Goal: Task Accomplishment & Management: Manage account settings

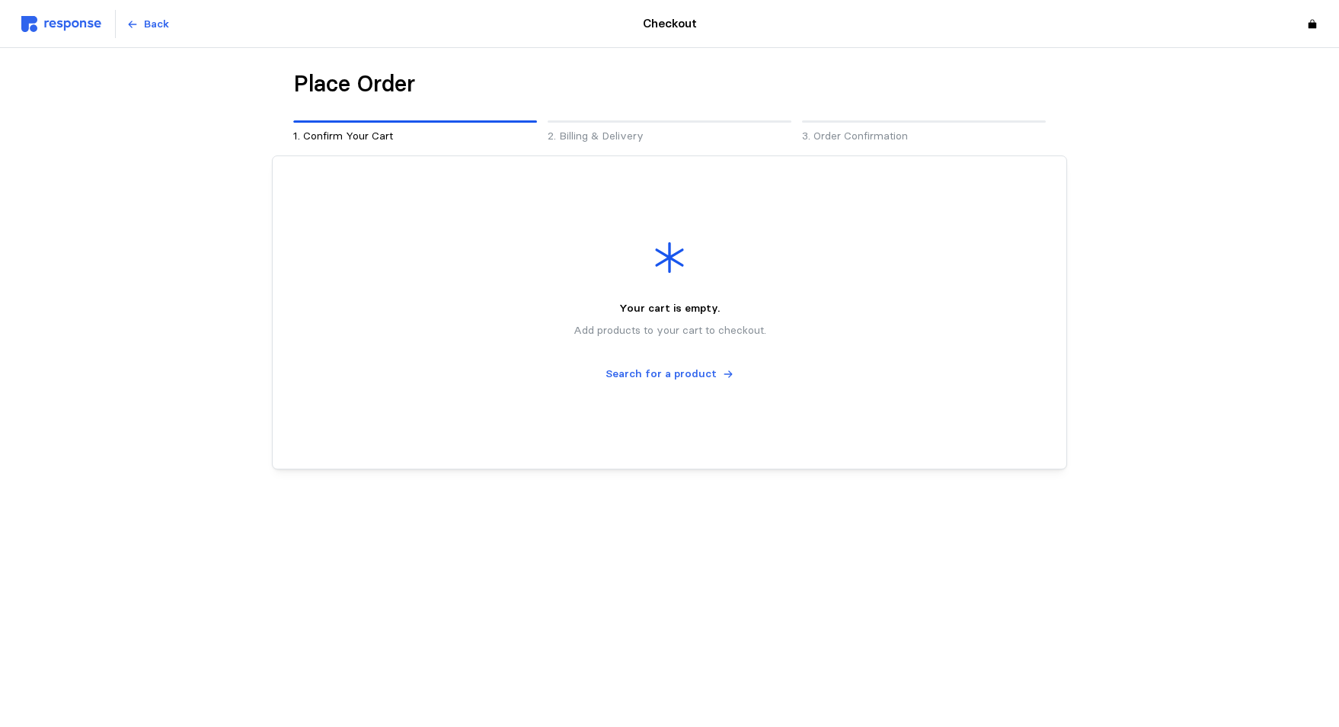
click at [57, 24] on img at bounding box center [61, 24] width 80 height 16
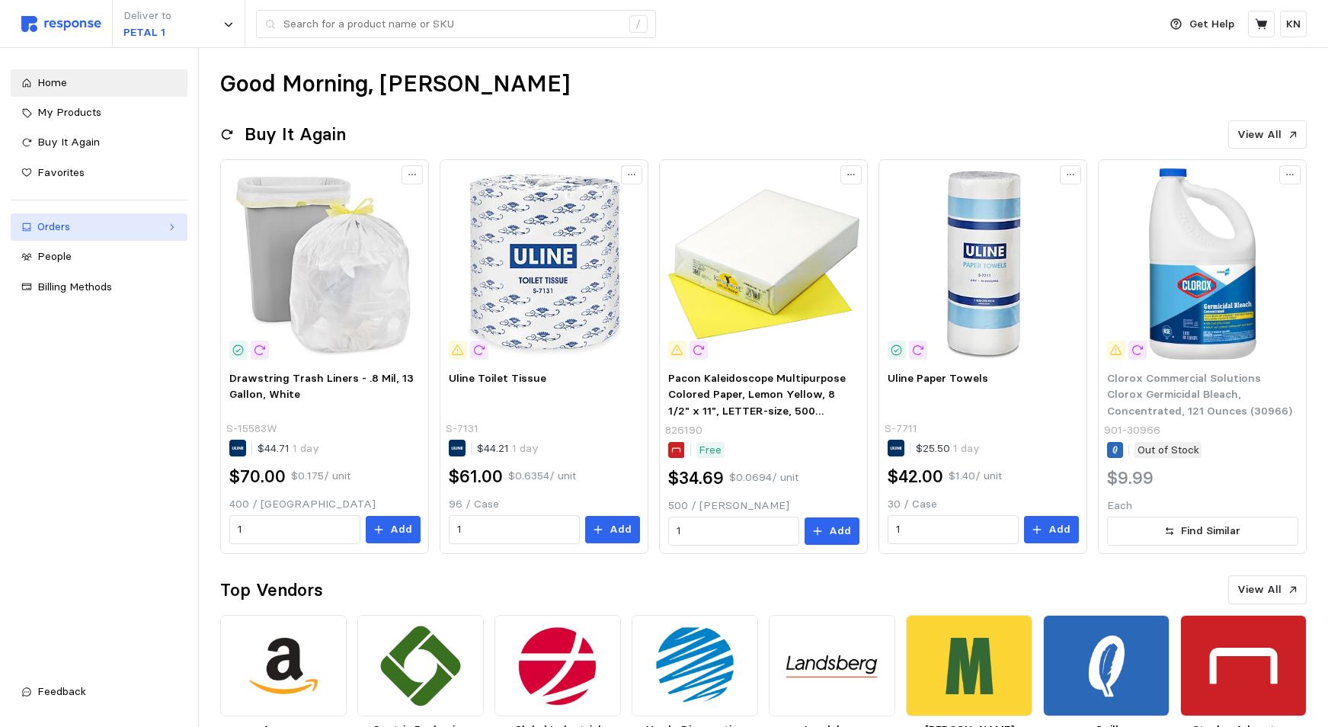
click at [73, 225] on div "Orders" at bounding box center [98, 227] width 123 height 17
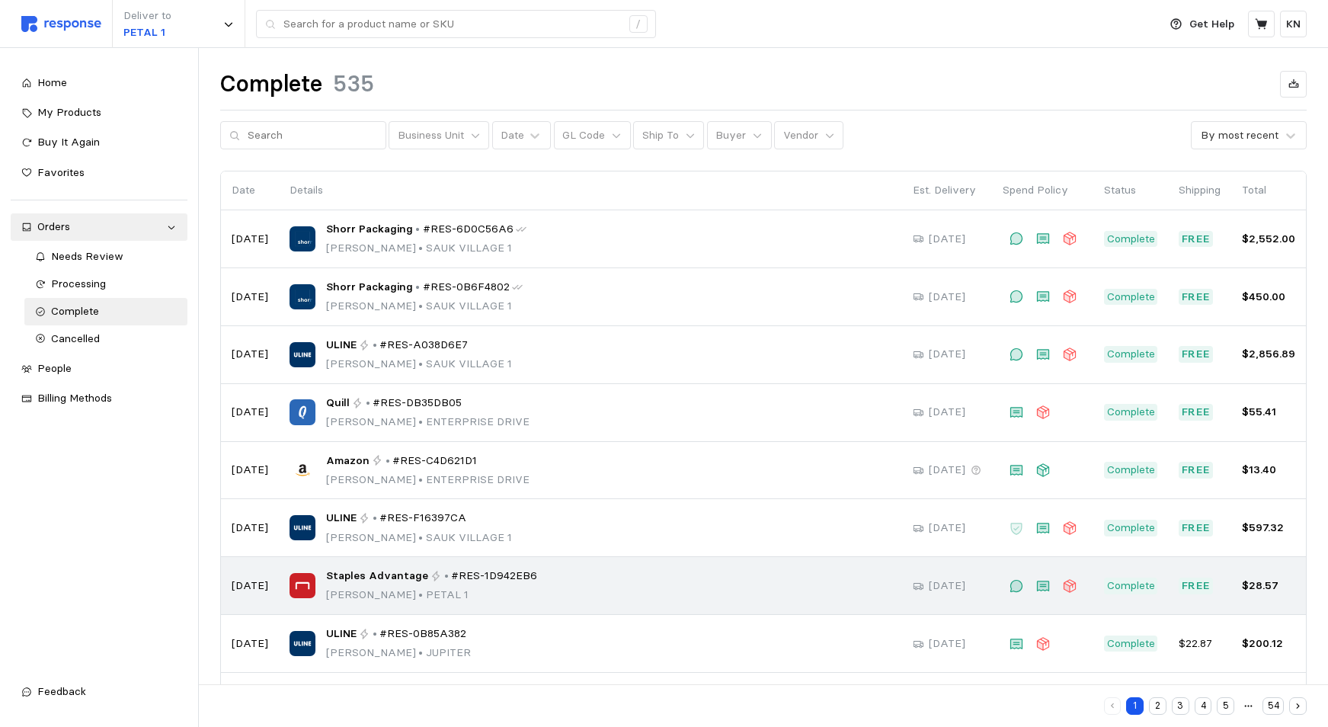
click at [357, 573] on span "Staples Advantage" at bounding box center [377, 576] width 102 height 17
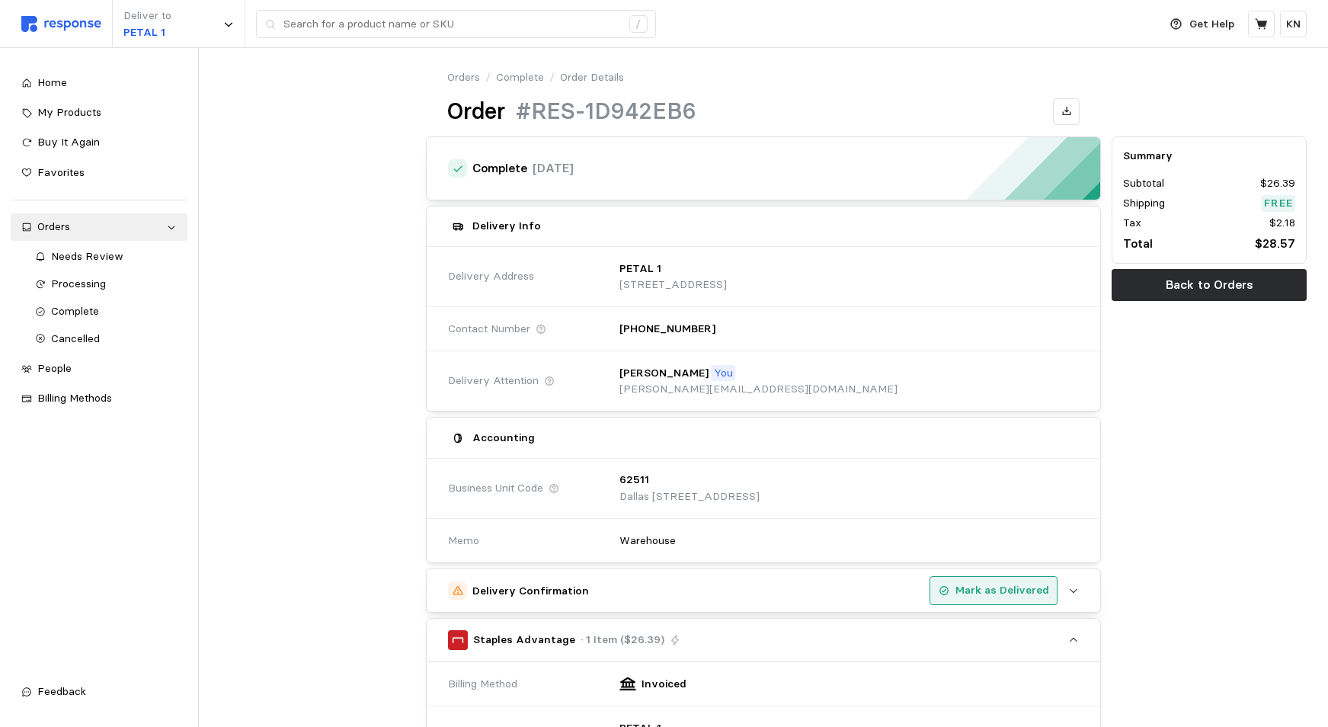
click at [991, 593] on p "Mark as Delivered" at bounding box center [1002, 590] width 94 height 17
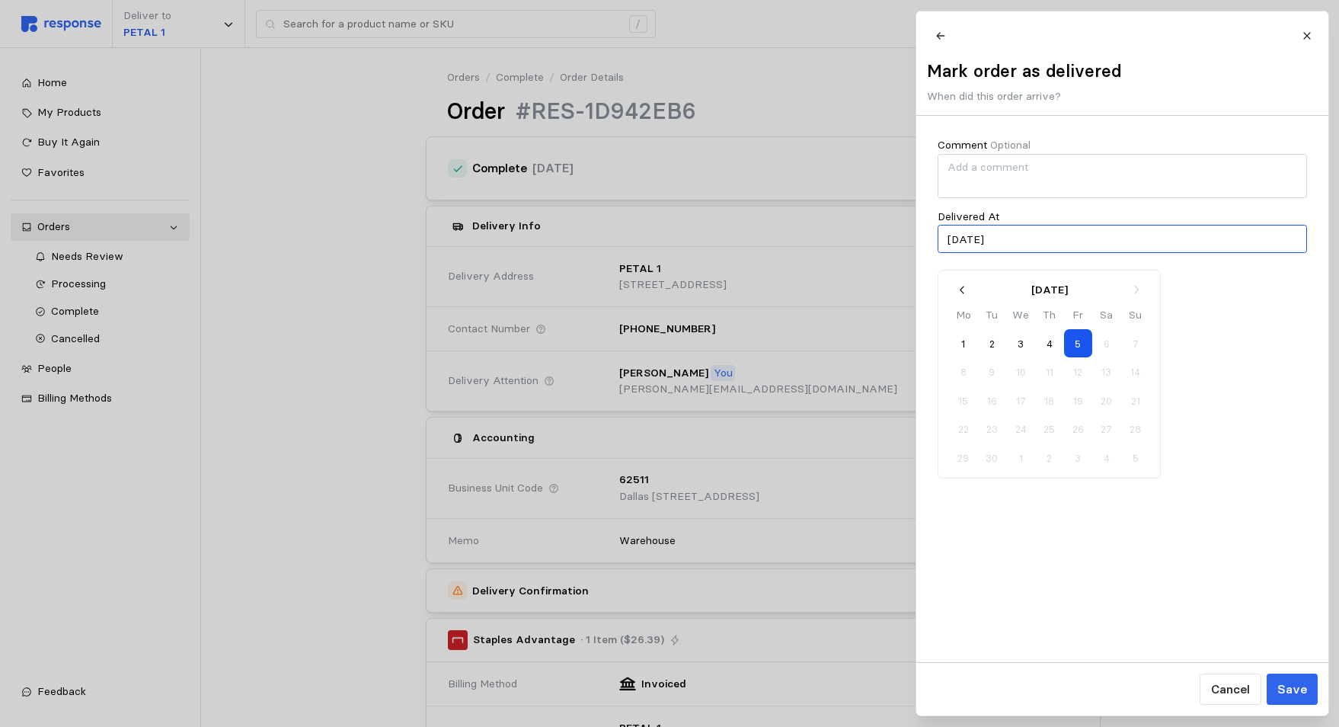
drag, startPoint x: 976, startPoint y: 248, endPoint x: 1005, endPoint y: 321, distance: 79.4
click at [977, 248] on input "[DATE]" at bounding box center [1122, 239] width 369 height 28
type input "[DATE]"
click at [1300, 692] on p "Save" at bounding box center [1292, 689] width 30 height 19
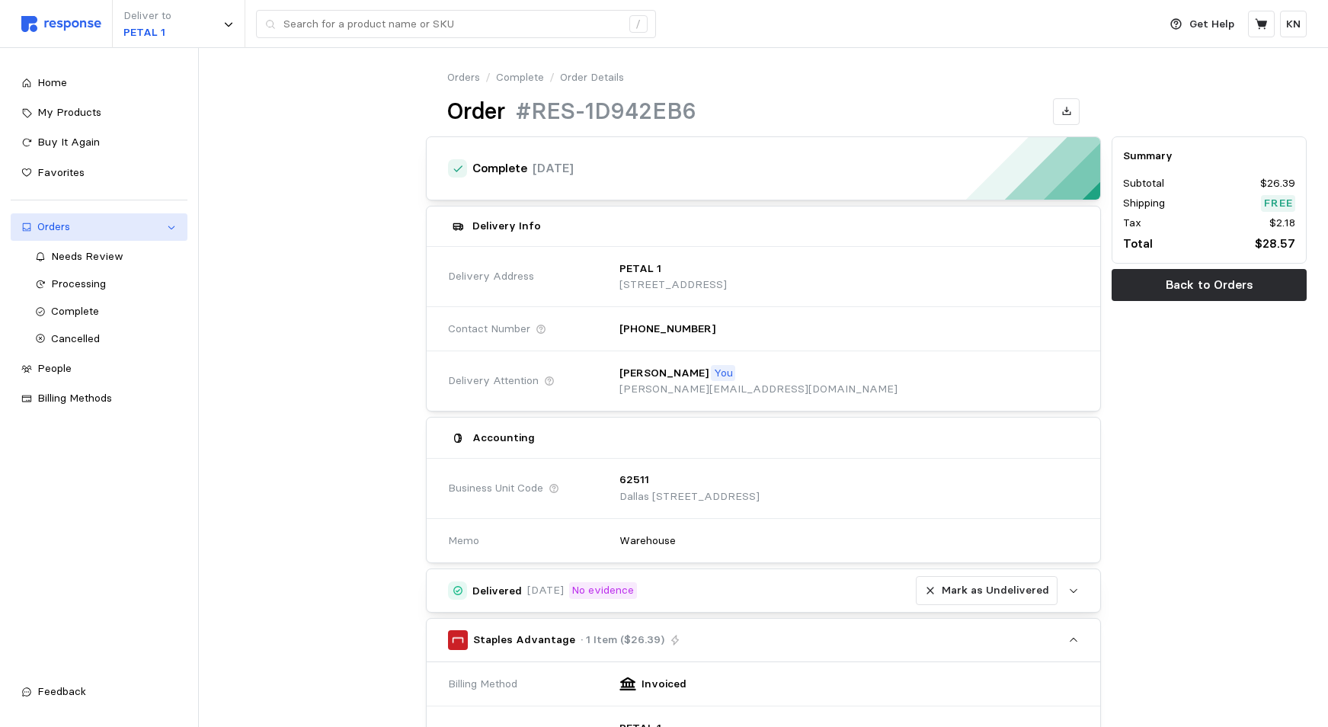
click at [67, 226] on div "Orders" at bounding box center [98, 227] width 123 height 17
click at [69, 230] on div "Orders" at bounding box center [98, 227] width 123 height 17
click at [1227, 278] on p "Back to Orders" at bounding box center [1210, 284] width 88 height 19
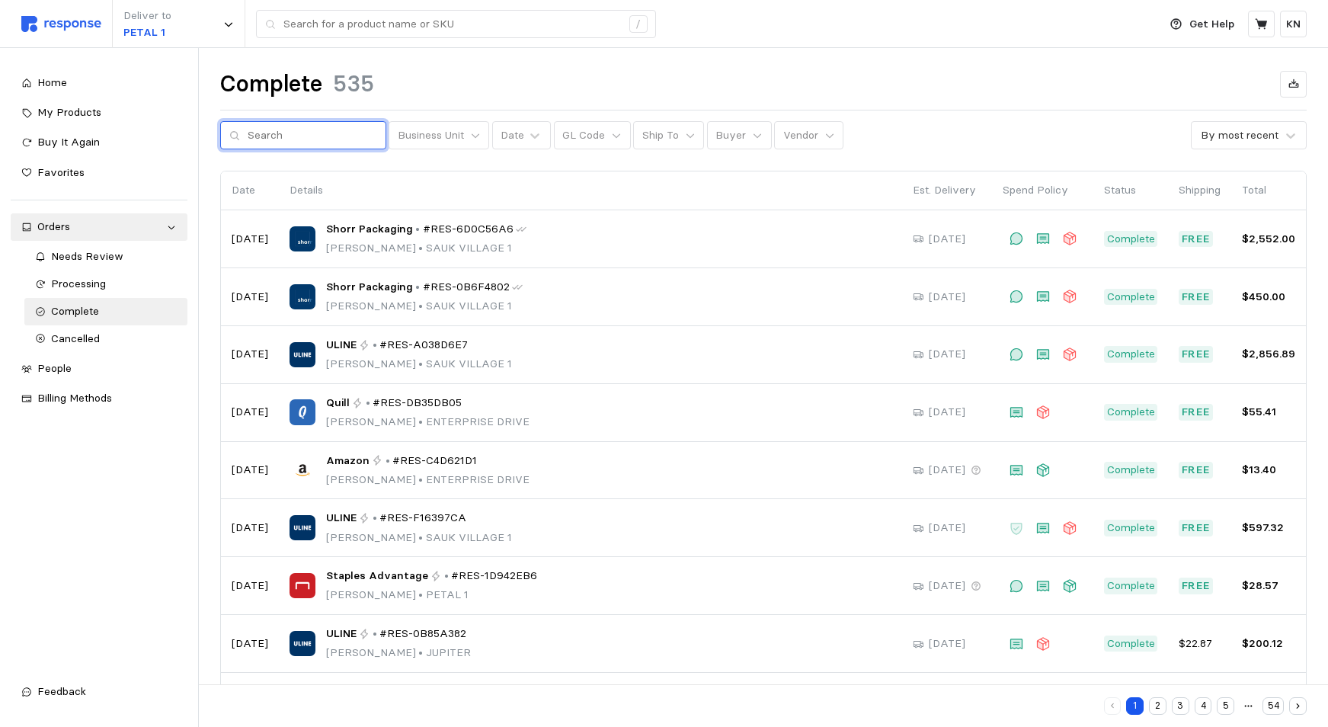
click at [296, 143] on input "text" at bounding box center [313, 135] width 130 height 27
type input "RES-414E2C24"
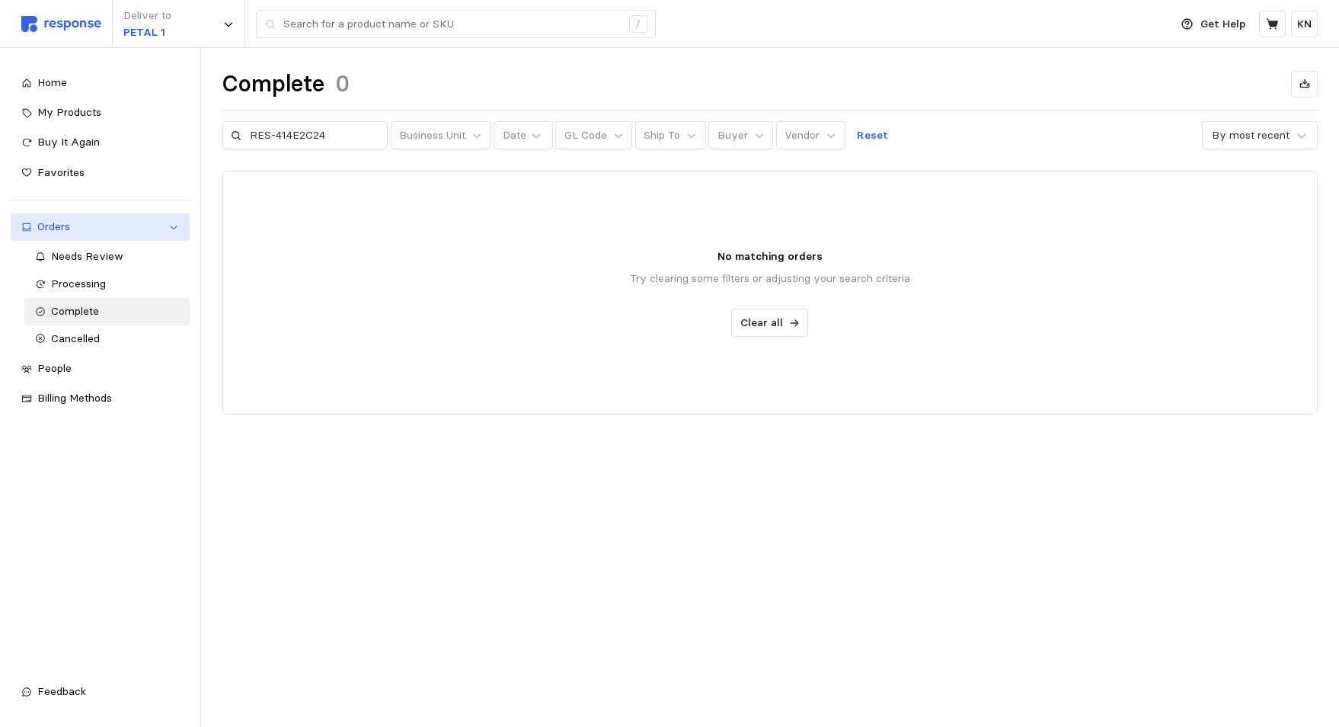
click at [58, 226] on div "Orders" at bounding box center [100, 227] width 126 height 17
click at [85, 226] on div "Orders" at bounding box center [100, 227] width 126 height 17
drag, startPoint x: 325, startPoint y: 136, endPoint x: 3, endPoint y: 151, distance: 322.6
click at [210, 140] on div "Deliver to PETAL 1 / Get Help KN / Home My Products Buy It Again Favorites Orde…" at bounding box center [669, 363] width 1339 height 727
type input "414E2C24"
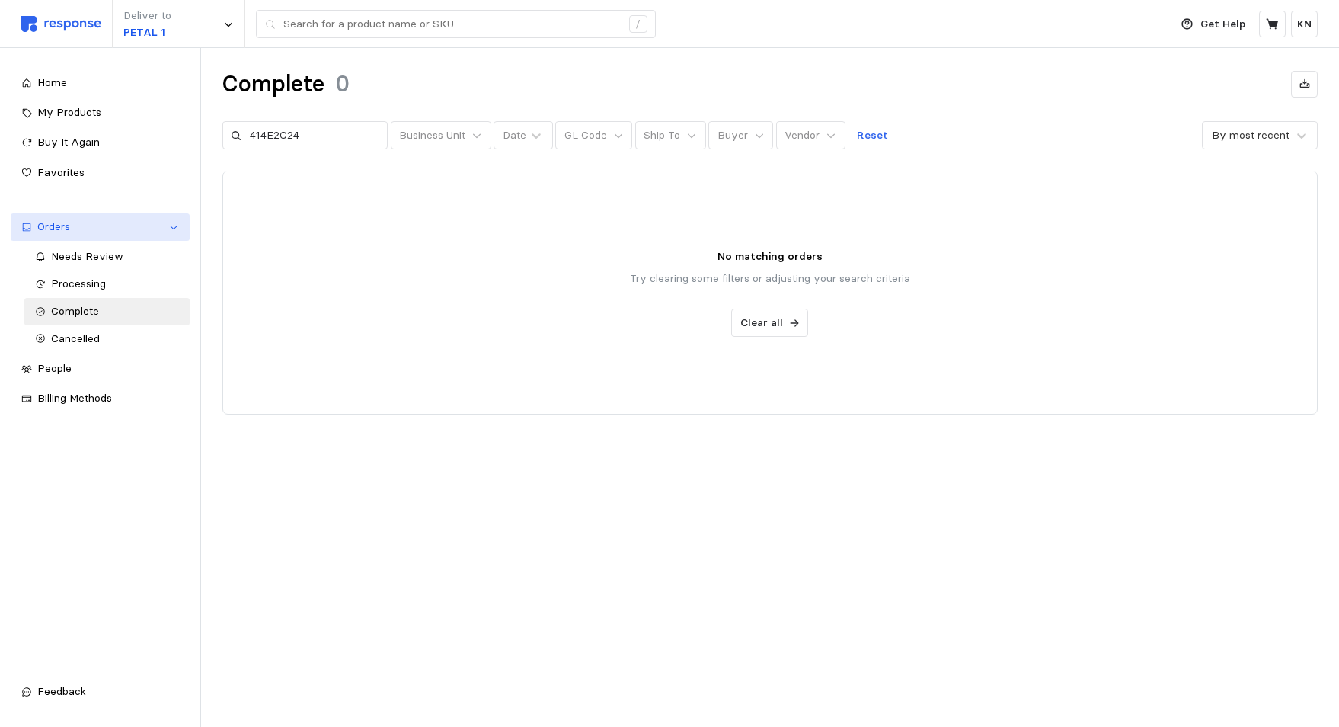
click at [84, 223] on div "Orders" at bounding box center [100, 227] width 126 height 17
click at [71, 224] on div "Orders" at bounding box center [100, 227] width 126 height 17
click at [74, 233] on div "Orders" at bounding box center [100, 227] width 126 height 17
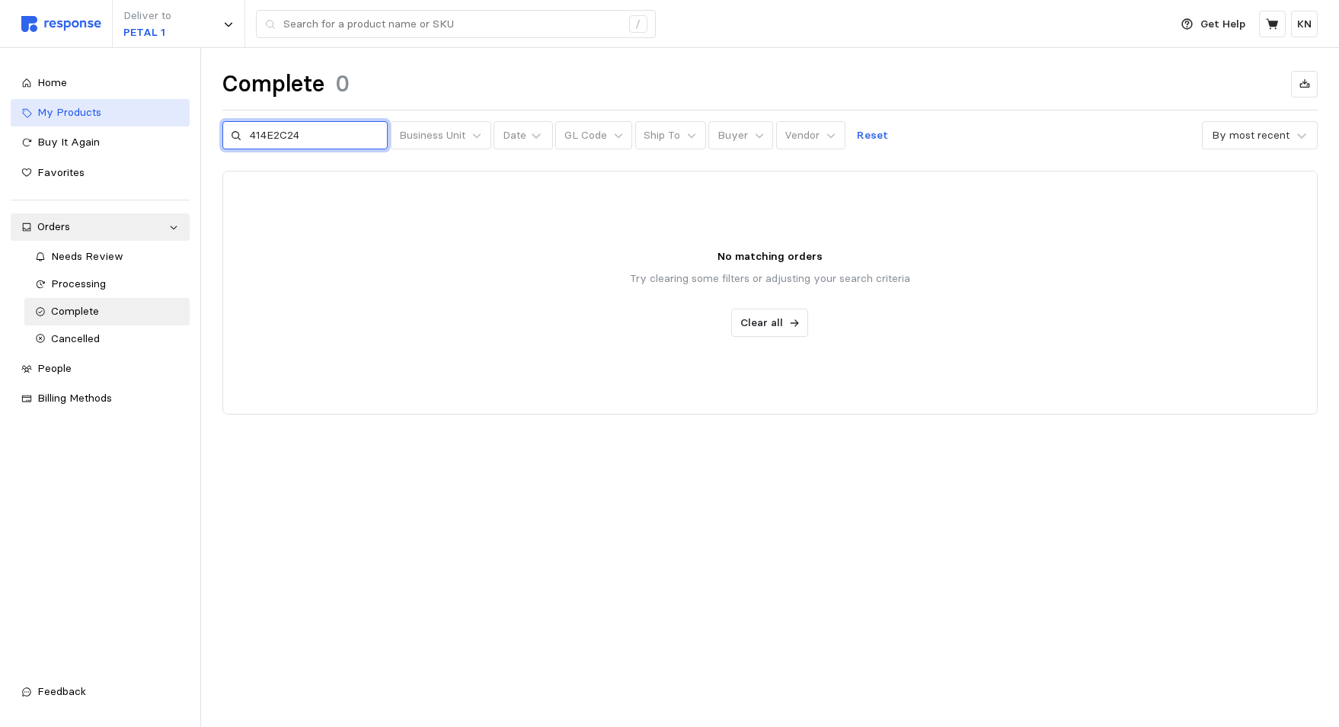
drag, startPoint x: 310, startPoint y: 137, endPoint x: 14, endPoint y: 123, distance: 296.7
click at [142, 131] on div "Deliver to PETAL 1 / Get Help KN / Home My Products Buy It Again Favorites Orde…" at bounding box center [669, 363] width 1339 height 727
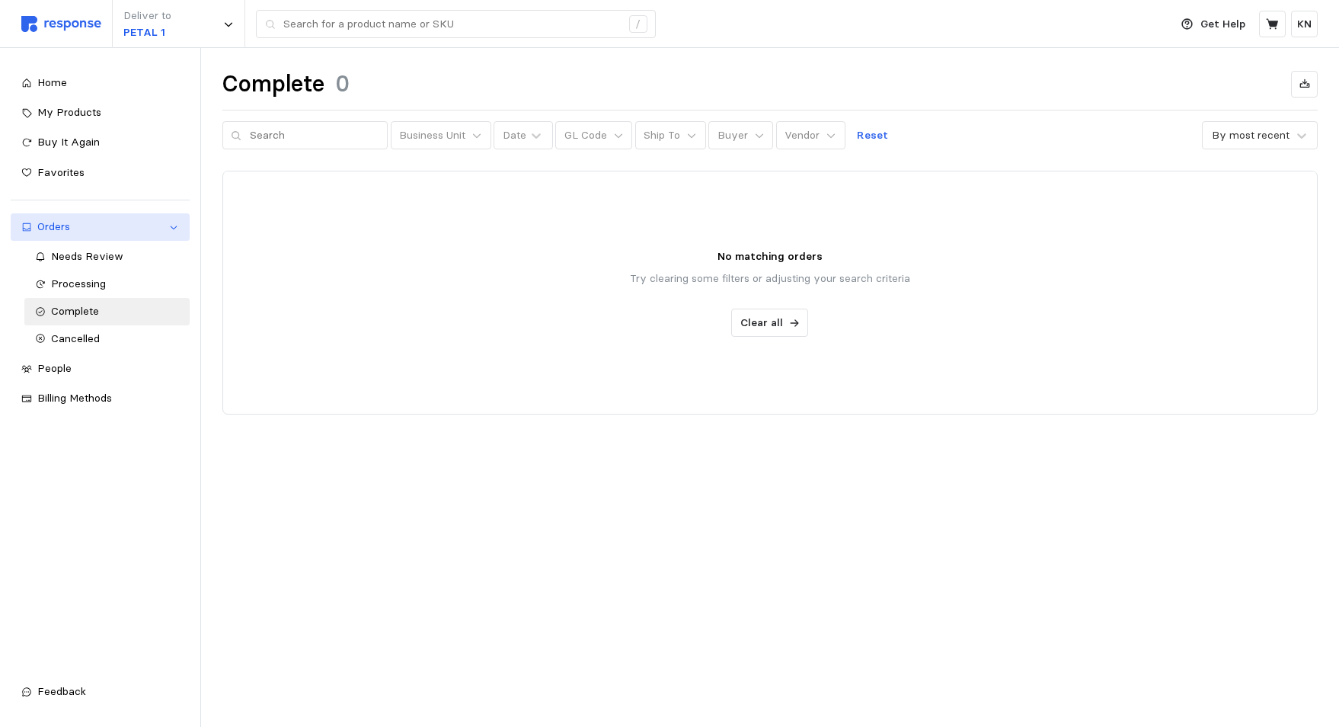
click at [88, 229] on div "Orders" at bounding box center [100, 227] width 126 height 17
click at [46, 219] on div "Orders" at bounding box center [100, 227] width 126 height 17
click at [43, 82] on span "Home" at bounding box center [52, 82] width 30 height 14
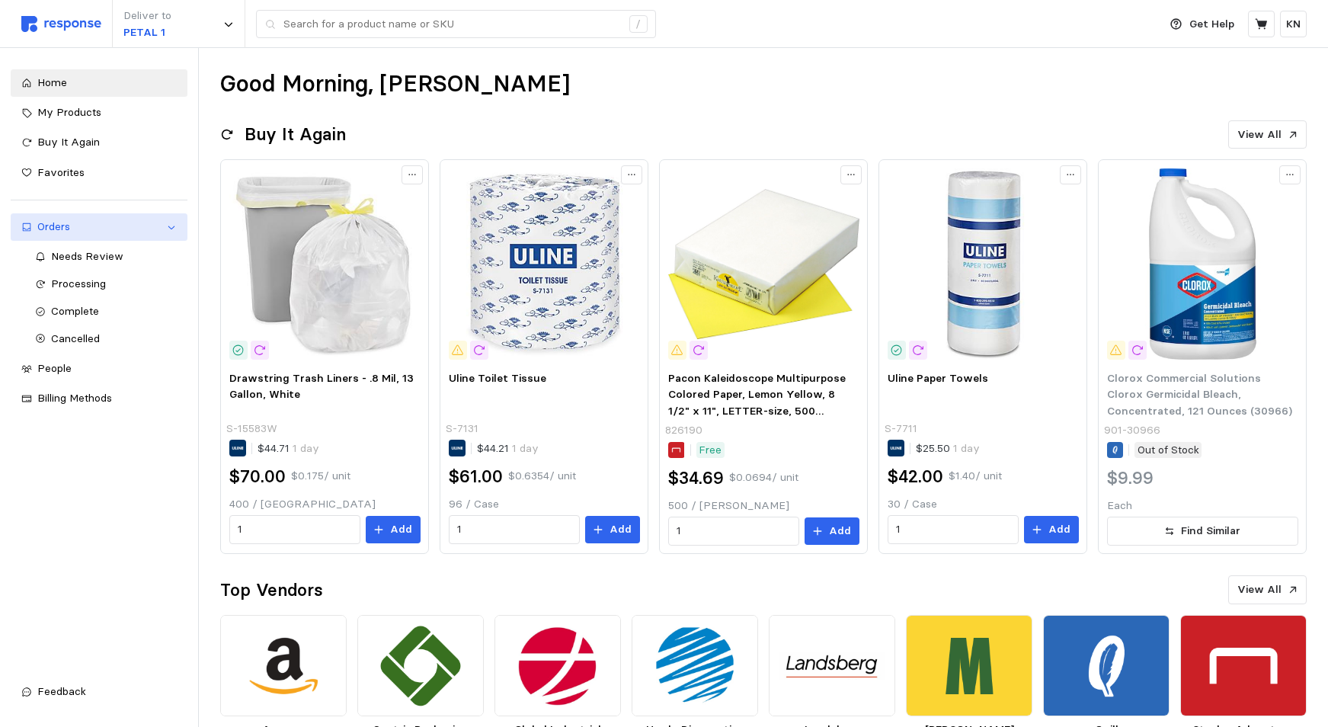
click at [58, 229] on div "Orders" at bounding box center [98, 227] width 123 height 17
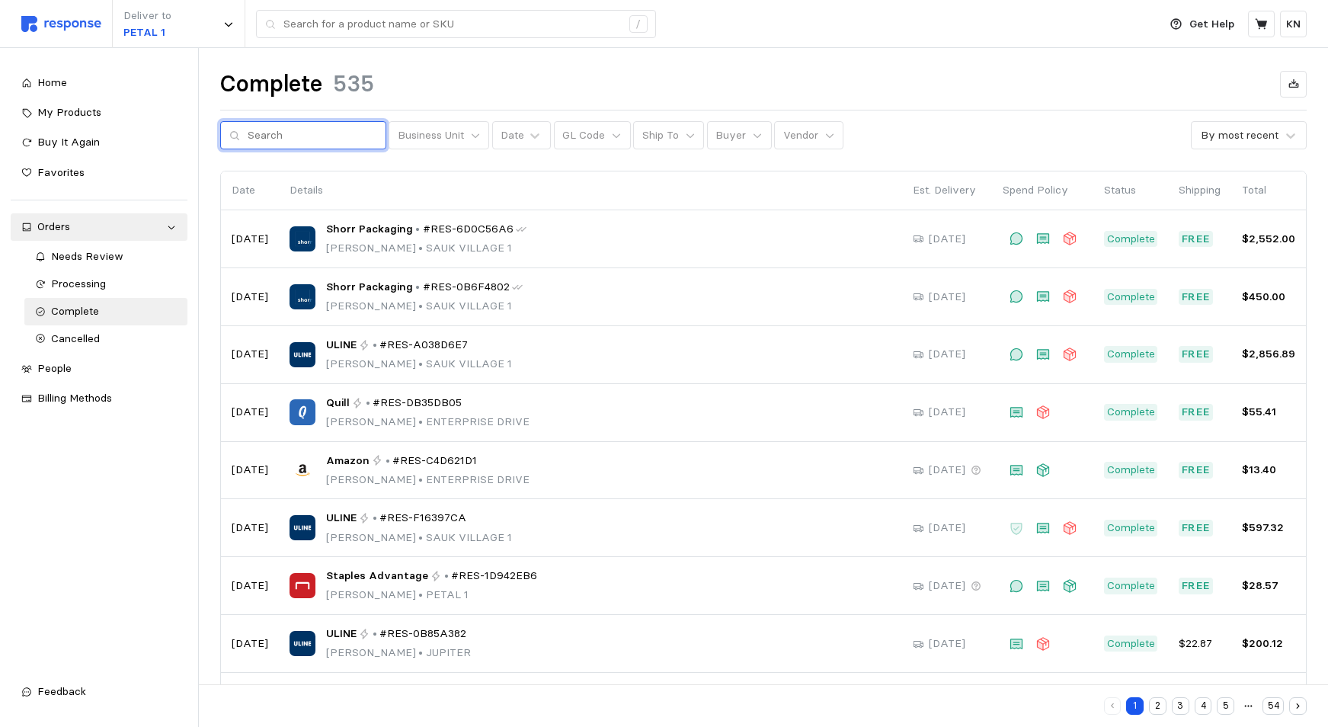
click at [300, 134] on input "text" at bounding box center [313, 135] width 130 height 27
type input "RES-414E2"
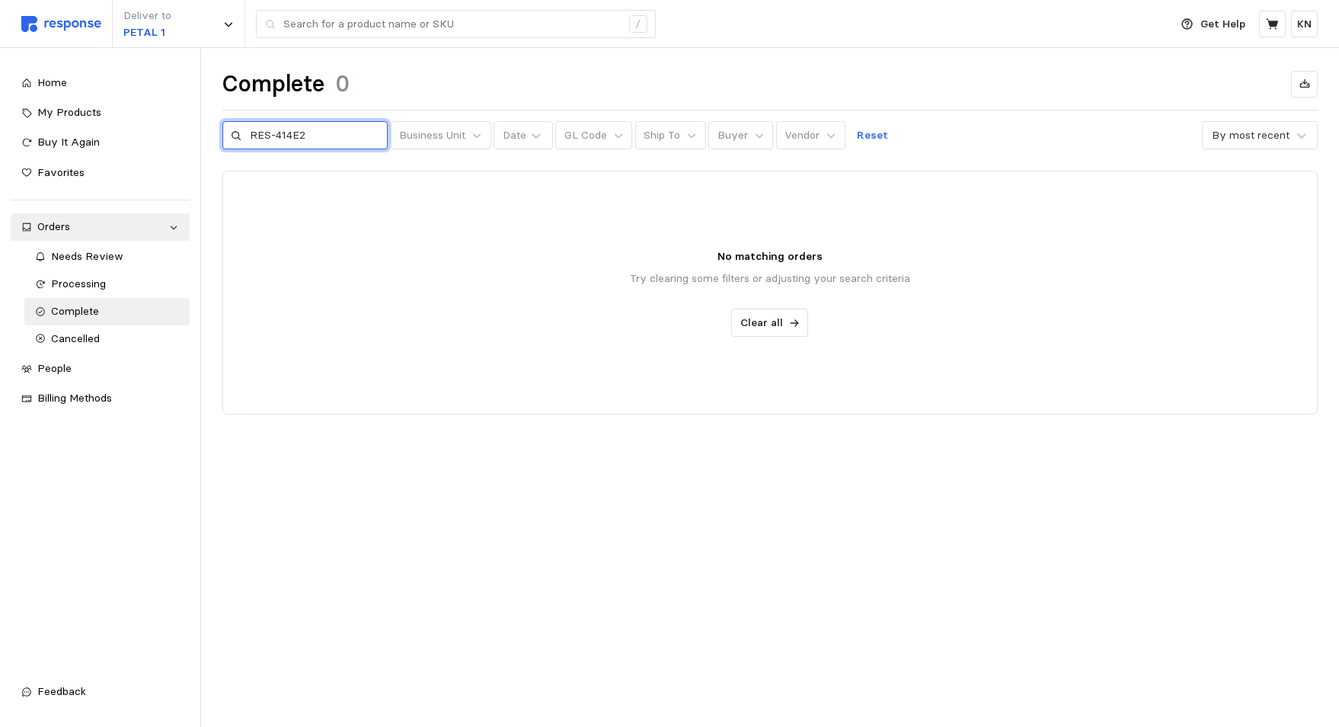
drag, startPoint x: 309, startPoint y: 134, endPoint x: 21, endPoint y: 74, distance: 294.2
click at [207, 131] on div "Deliver to PETAL 1 / Get Help KN / Home My Products Buy It Again Favorites Orde…" at bounding box center [669, 363] width 1339 height 727
type input "414E2"
click at [53, 82] on span "Home" at bounding box center [52, 82] width 30 height 14
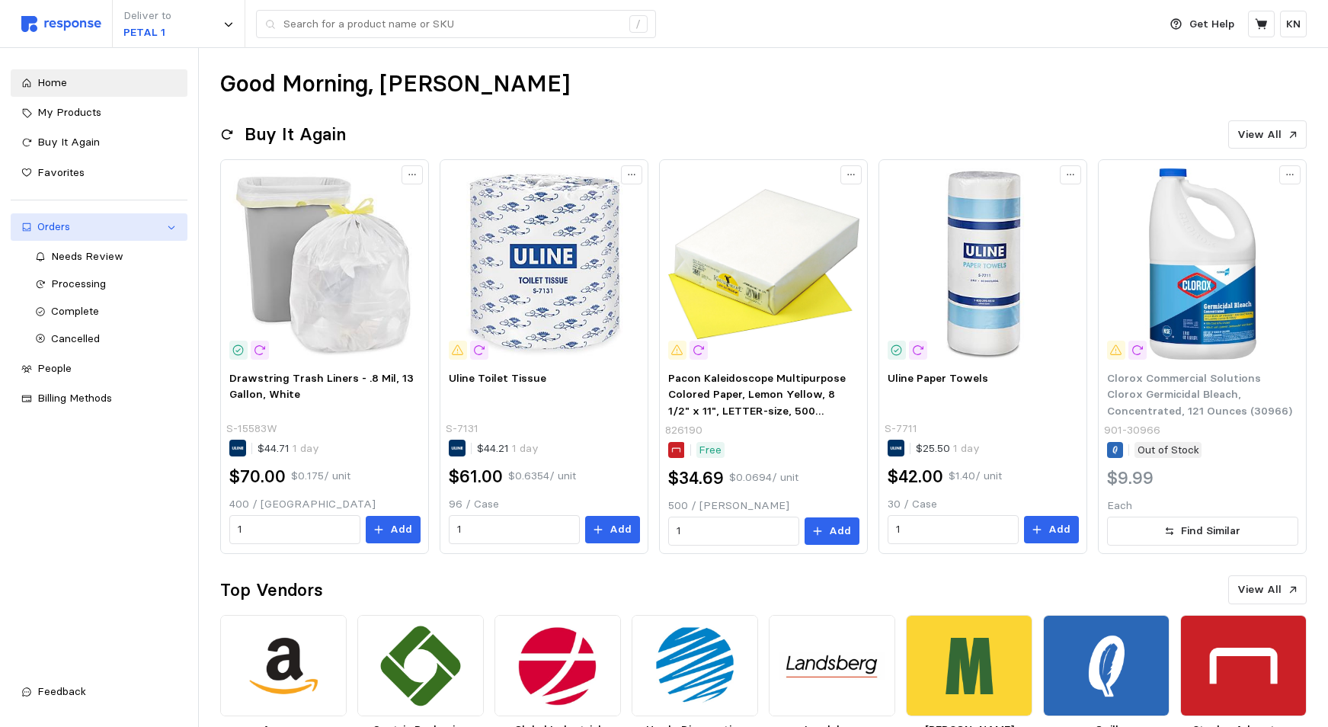
click at [62, 229] on div "Orders" at bounding box center [98, 227] width 123 height 17
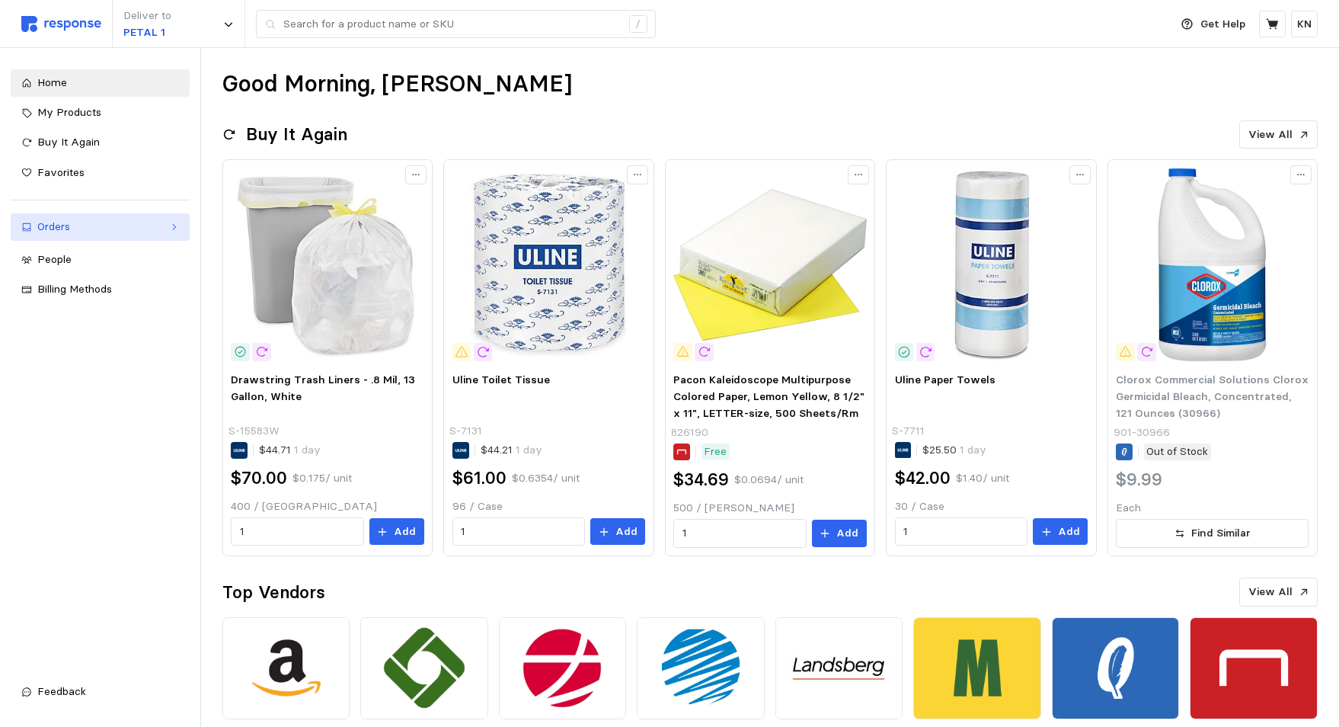
click at [62, 229] on div "Orders" at bounding box center [100, 227] width 126 height 17
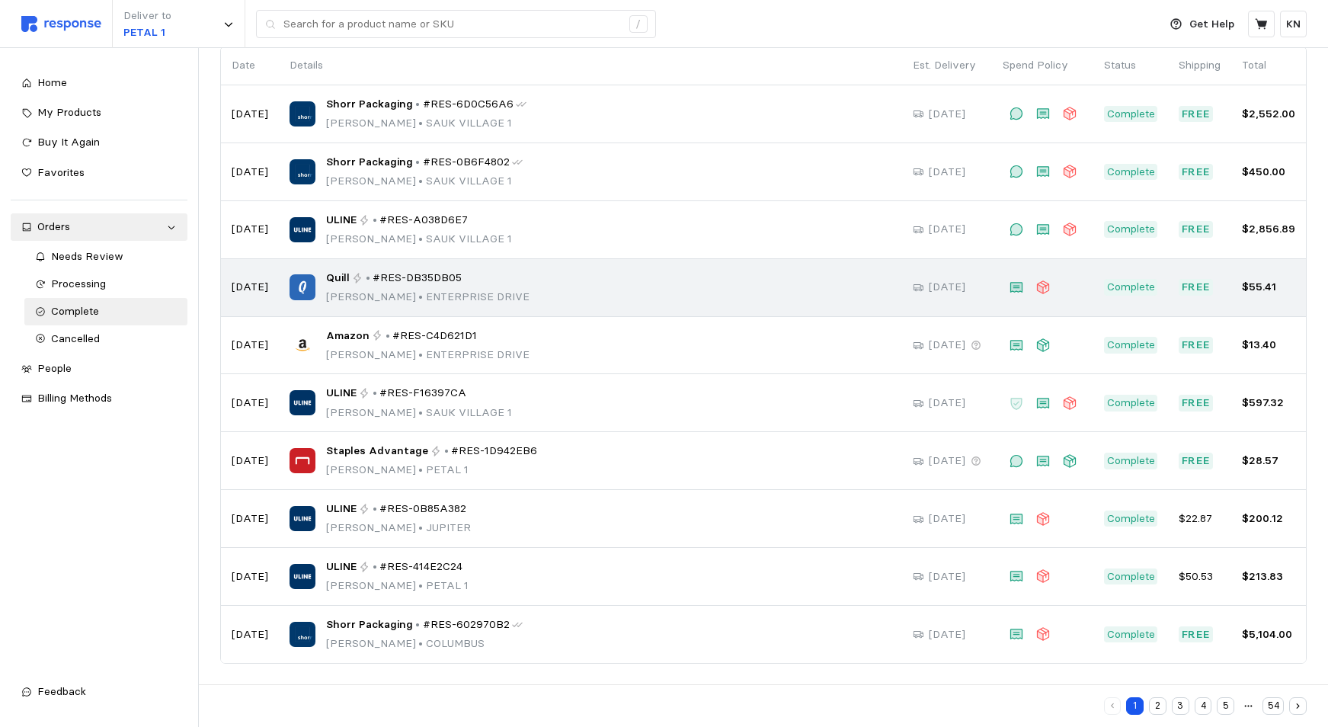
scroll to position [126, 0]
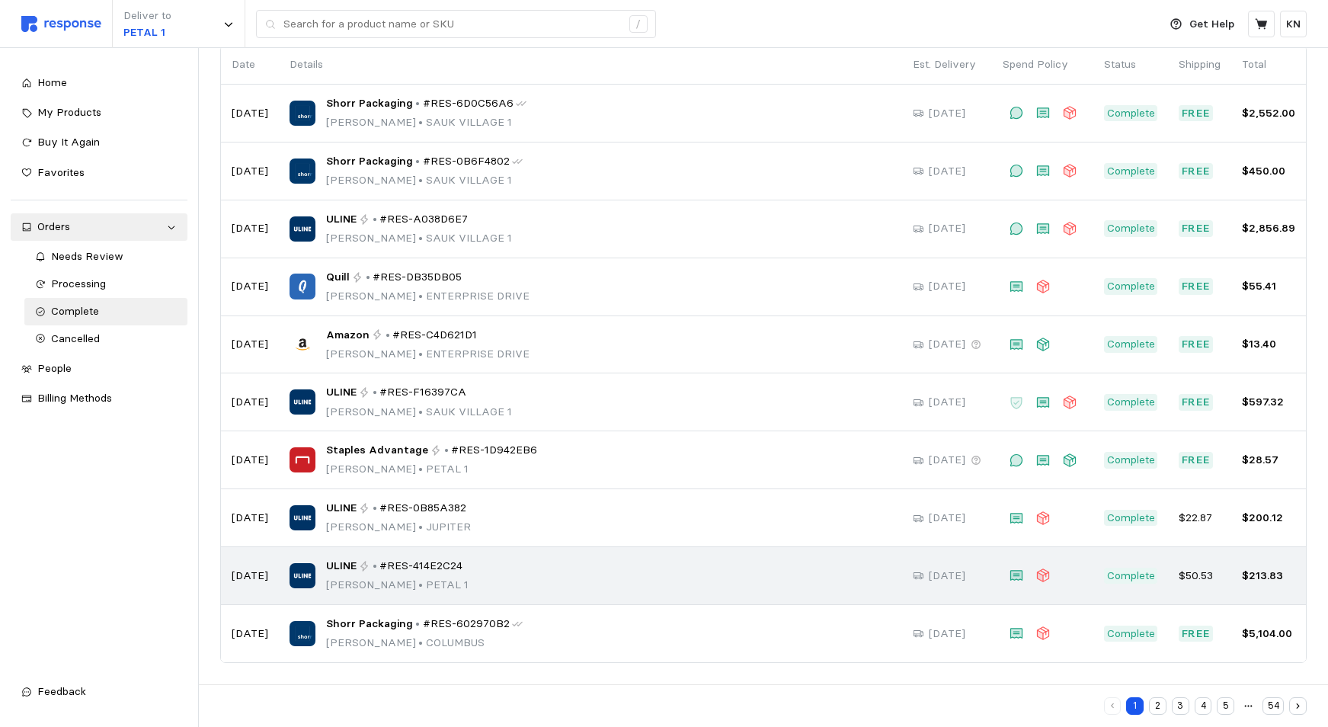
click at [398, 577] on p "[PERSON_NAME] • PETAL 1" at bounding box center [397, 585] width 142 height 17
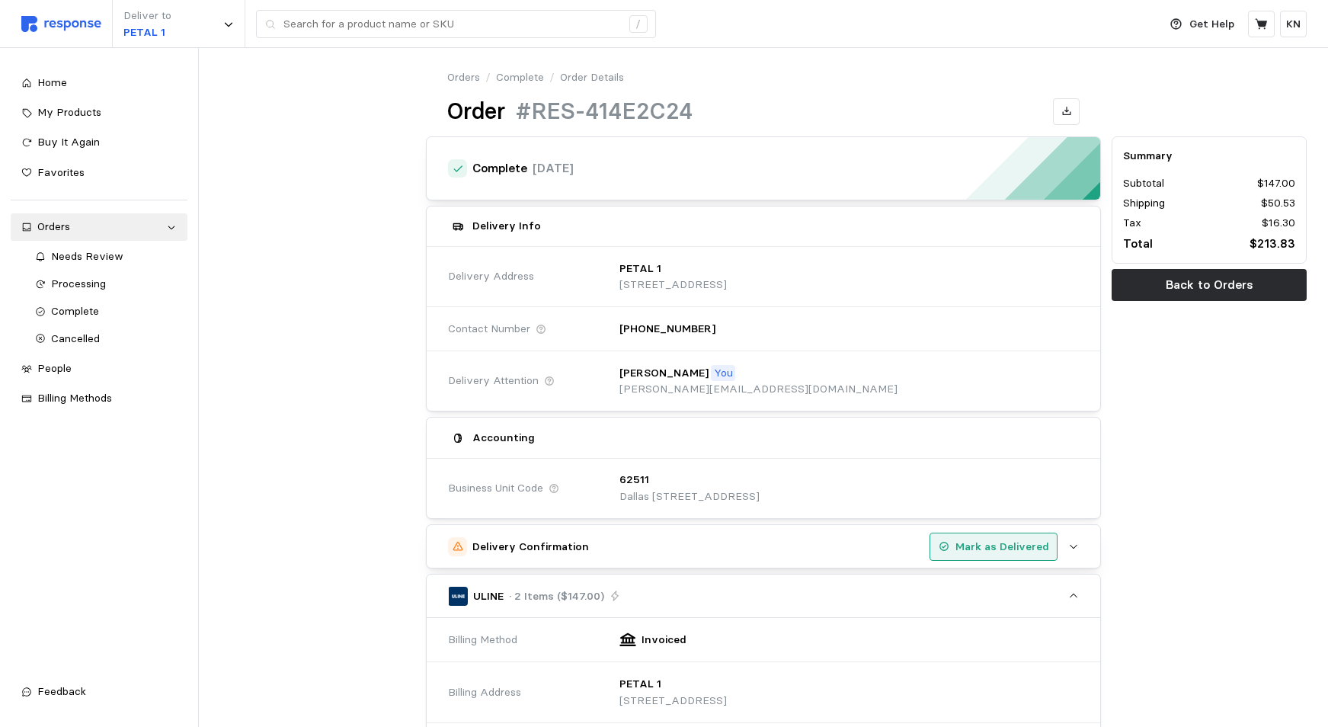
click at [990, 543] on p "Mark as Delivered" at bounding box center [1002, 547] width 94 height 17
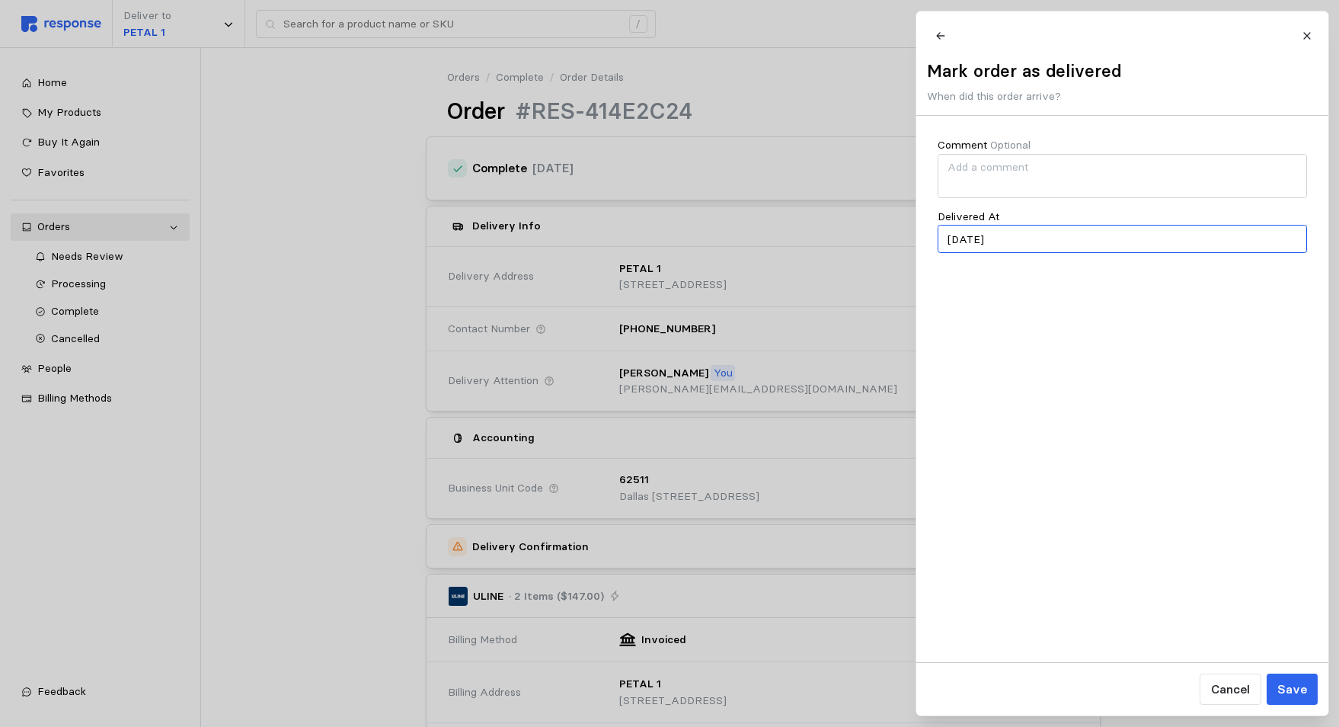
click at [978, 247] on input "[DATE]" at bounding box center [1122, 239] width 369 height 28
click at [1031, 350] on button "3" at bounding box center [1020, 344] width 28 height 28
type input "[DATE]"
click at [1293, 689] on p "Save" at bounding box center [1292, 689] width 30 height 19
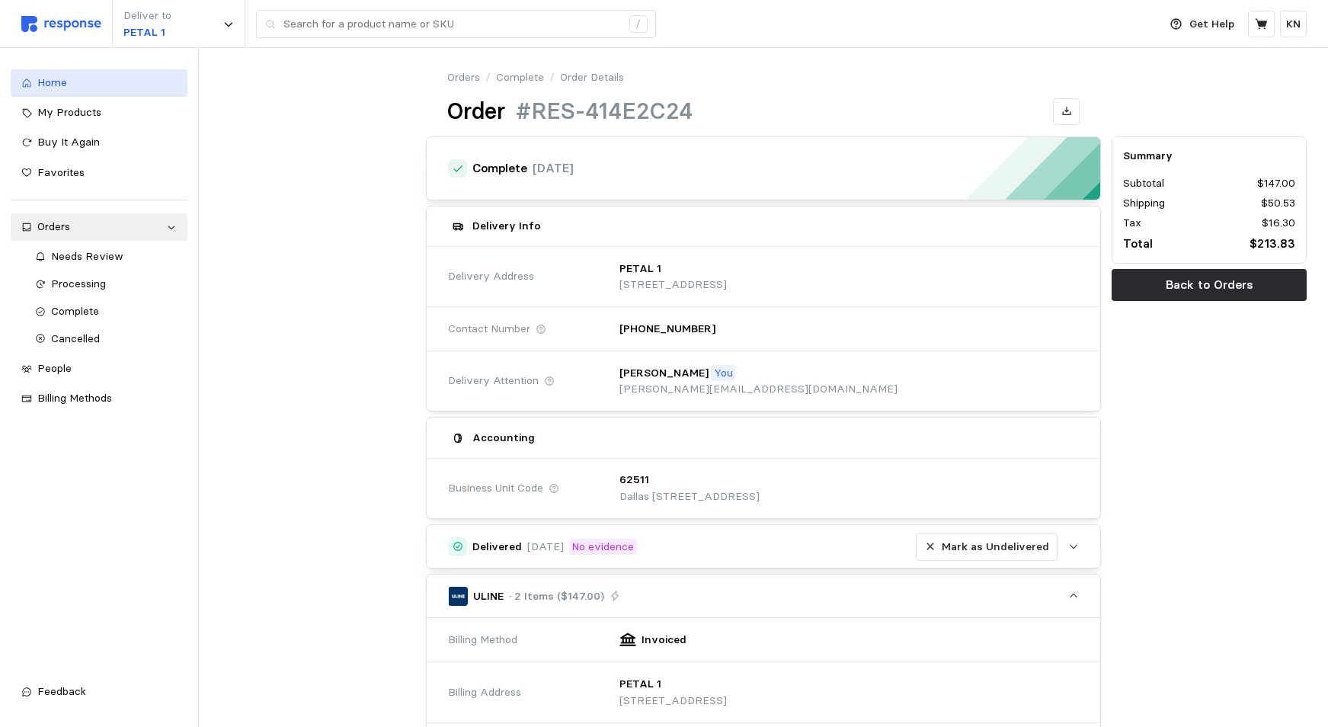
drag, startPoint x: 63, startPoint y: 81, endPoint x: 65, endPoint y: 95, distance: 14.6
click at [63, 81] on span "Home" at bounding box center [52, 82] width 30 height 14
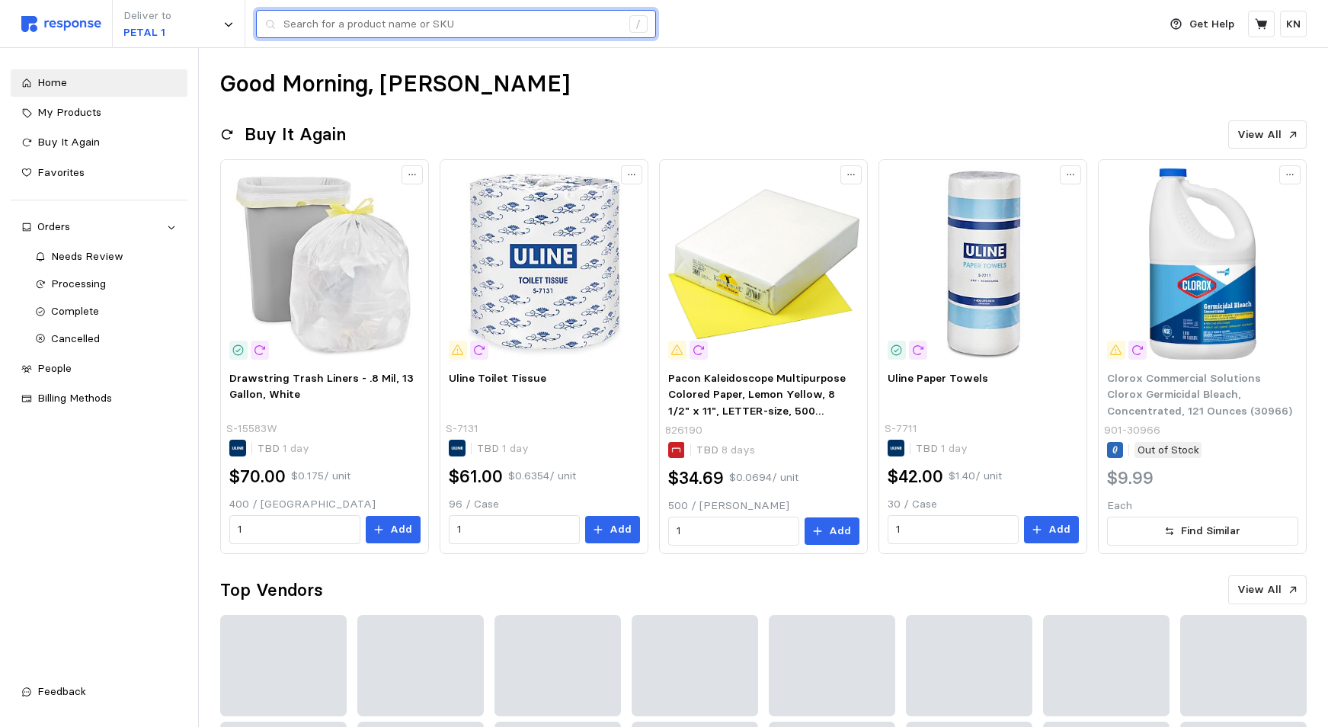
click at [362, 27] on input "text" at bounding box center [451, 24] width 337 height 27
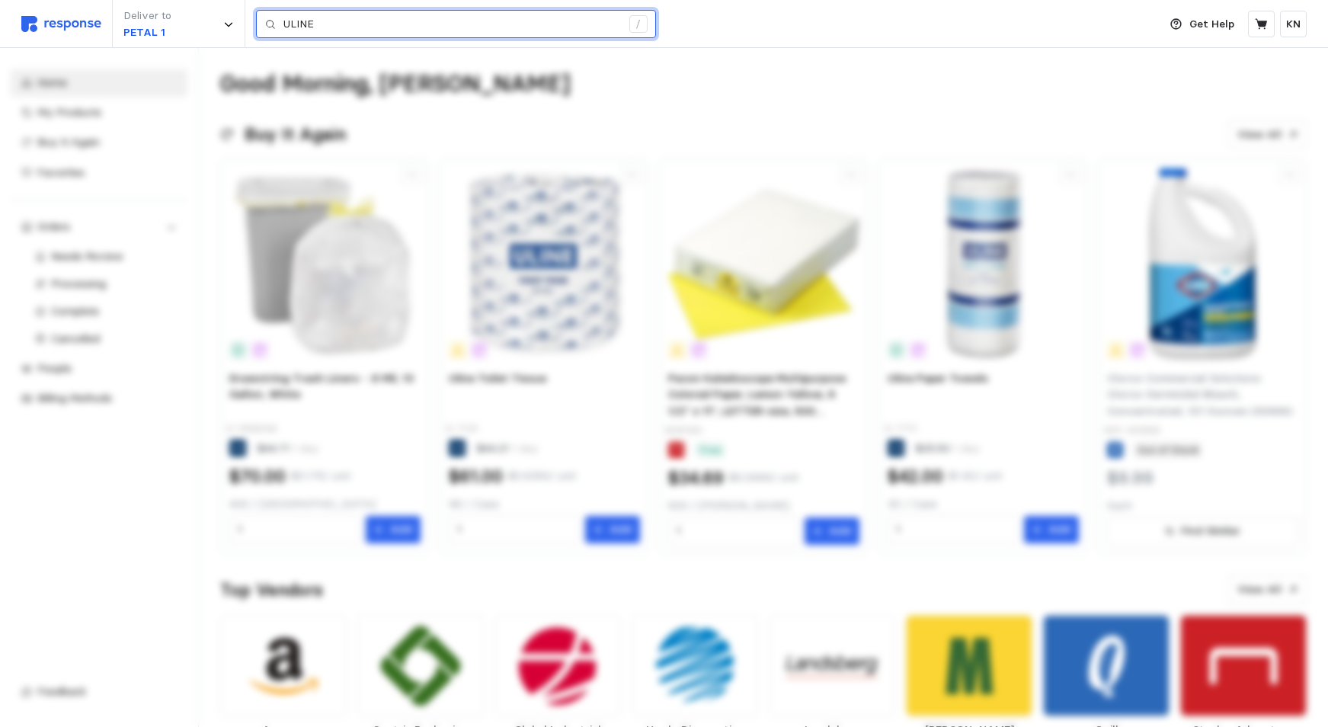
type input "ULINE"
